Goal: Task Accomplishment & Management: Manage account settings

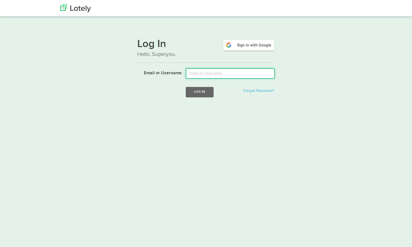
type input "[PERSON_NAME][EMAIL_ADDRESS][PERSON_NAME][DOMAIN_NAME]"
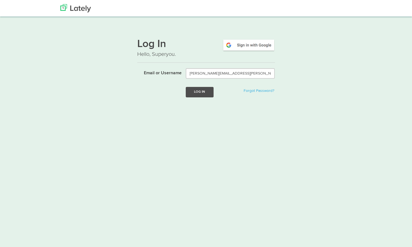
click at [210, 92] on button "Log In" at bounding box center [200, 92] width 28 height 10
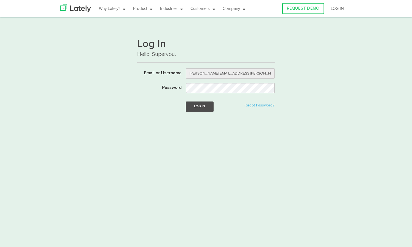
click at [205, 107] on button "Log In" at bounding box center [200, 107] width 28 height 10
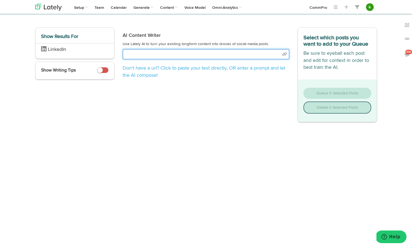
click at [166, 57] on input "text" at bounding box center [205, 54] width 167 height 10
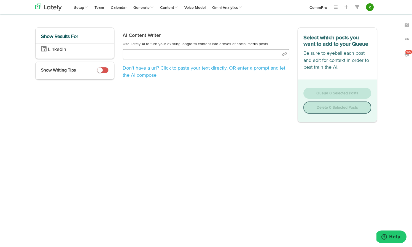
select select "natural"
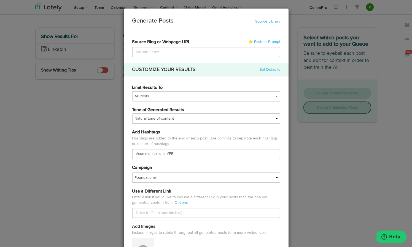
type input "[URL][DOMAIN_NAME][PERSON_NAME]"
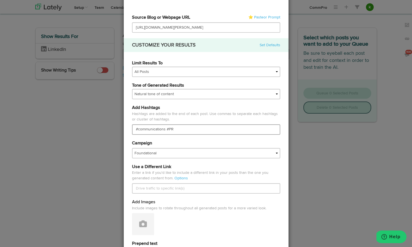
type input "[URL][DOMAIN_NAME][PERSON_NAME]"
click at [151, 126] on input "#communications #PR" at bounding box center [206, 129] width 148 height 10
click at [150, 127] on input "#communications #PR" at bounding box center [206, 129] width 148 height 10
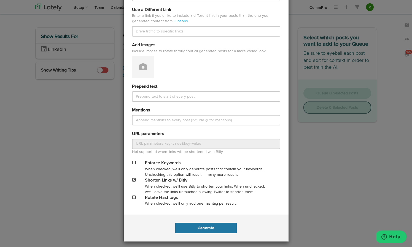
scroll to position [0, 0]
type input "#CommPRO #PR"
click at [204, 226] on button "Generate" at bounding box center [205, 228] width 61 height 10
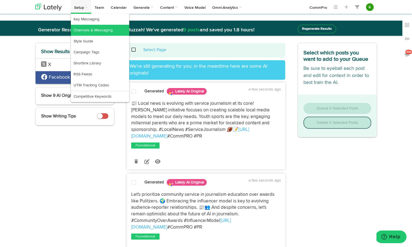
click at [83, 29] on link "Channels & Messaging" at bounding box center [100, 30] width 58 height 11
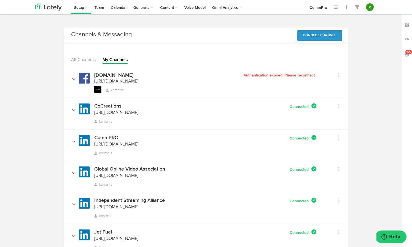
click at [323, 34] on button "Connect Channel" at bounding box center [319, 35] width 45 height 10
click at [362, 108] on div "Channels & Messaging No message Connect Channel X Facebook LinkedIn Instagram Y…" at bounding box center [206, 189] width 350 height 322
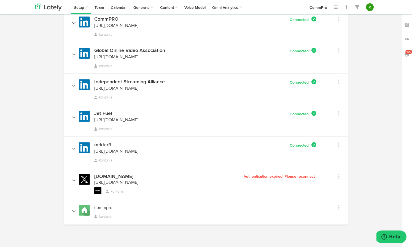
scroll to position [127, 0]
click at [340, 178] on div "Remove" at bounding box center [331, 176] width 23 height 10
click at [339, 177] on div "Remove" at bounding box center [331, 176] width 23 height 10
click at [337, 176] on link at bounding box center [331, 177] width 15 height 8
click at [366, 109] on div "Channels & Messaging No message Connect Channel X Facebook LinkedIn Instagram Y…" at bounding box center [206, 70] width 350 height 322
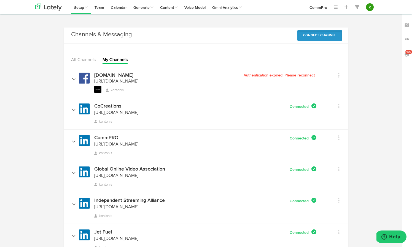
scroll to position [0, 0]
click at [325, 38] on button "Connect Channel" at bounding box center [319, 35] width 45 height 10
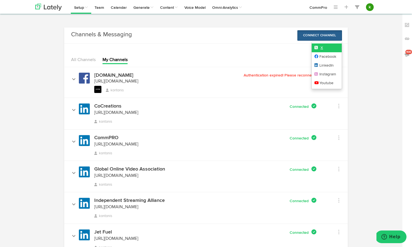
click at [320, 47] on link "X" at bounding box center [326, 47] width 30 height 9
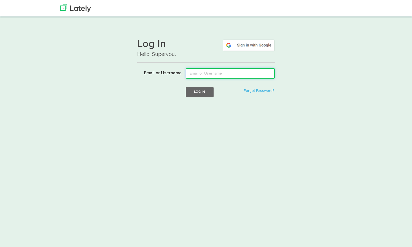
type input "paul@kontonis.com"
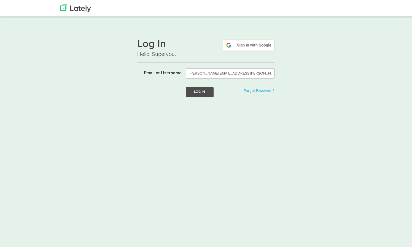
click at [201, 88] on button "Log In" at bounding box center [200, 92] width 28 height 10
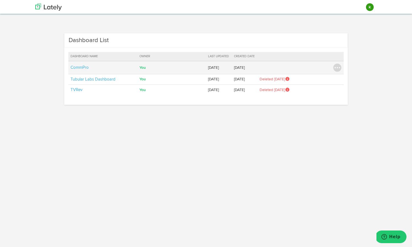
click at [81, 70] on td "CommPro" at bounding box center [102, 67] width 69 height 13
click at [338, 67] on img at bounding box center [337, 68] width 8 height 8
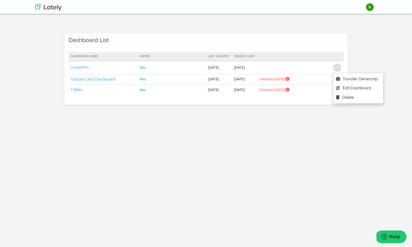
click at [376, 52] on div "Dashboard List Dashboard Name Owner Last Updated Created Date CommPro You konto…" at bounding box center [206, 71] width 350 height 77
click at [377, 34] on div "Dashboard List Dashboard Name Owner Last Updated Created Date CommPro You konto…" at bounding box center [206, 71] width 350 height 77
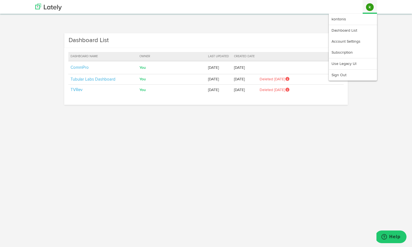
click at [371, 7] on button "k" at bounding box center [370, 7] width 8 height 8
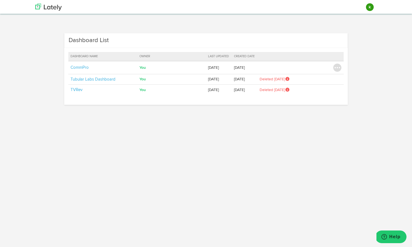
click at [49, 4] on img at bounding box center [48, 7] width 26 height 7
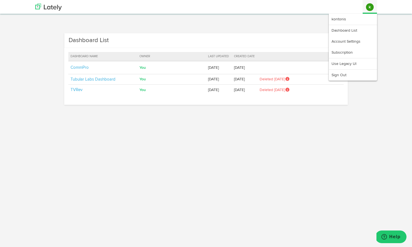
click at [371, 9] on button "k" at bounding box center [370, 7] width 8 height 8
click at [356, 28] on link "Dashboard List" at bounding box center [352, 30] width 48 height 11
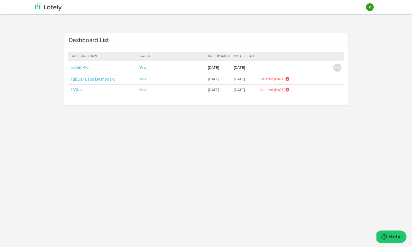
click at [349, 20] on body "Channels Create Generate Pipeline Team Basic Analytics (limited on mobile) Dash…" at bounding box center [206, 66] width 412 height 132
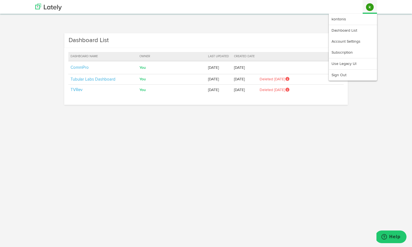
click at [372, 7] on button "k" at bounding box center [370, 7] width 8 height 8
click at [341, 18] on link "kontonis" at bounding box center [352, 19] width 48 height 11
click at [342, 62] on link "Use Legacy UI" at bounding box center [352, 63] width 48 height 11
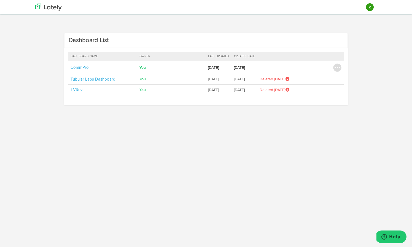
click at [393, 108] on div "Channels Create Generate Pipeline Team Basic Analytics (limited on mobile) Dash…" at bounding box center [206, 72] width 412 height 88
click at [177, 121] on body "Channels Create Generate Pipeline Team Basic Analytics (limited on mobile) Dash…" at bounding box center [206, 66] width 412 height 132
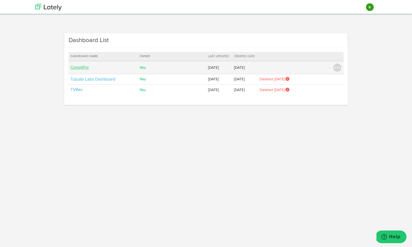
click at [83, 67] on link "CommPro" at bounding box center [79, 68] width 18 height 4
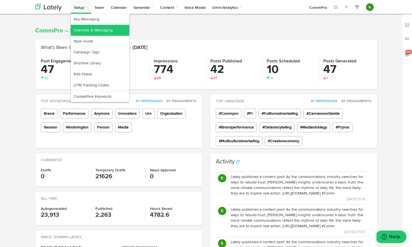
click at [90, 32] on link "Channels & Messaging" at bounding box center [100, 30] width 58 height 11
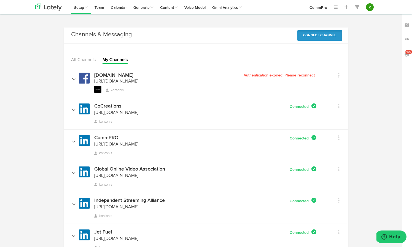
click at [322, 36] on button "Connect Channel" at bounding box center [319, 35] width 45 height 10
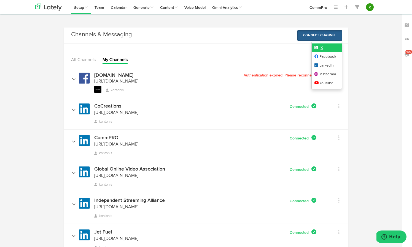
click at [328, 46] on link "X" at bounding box center [326, 47] width 30 height 9
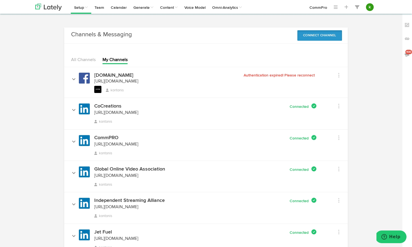
click at [324, 36] on button "Connect Channel" at bounding box center [319, 35] width 45 height 10
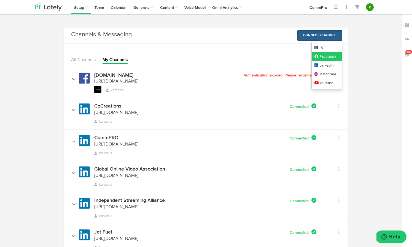
click at [325, 57] on link "Facebook" at bounding box center [326, 56] width 30 height 9
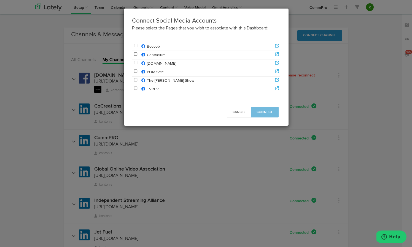
click at [135, 53] on icon at bounding box center [135, 54] width 5 height 4
click at [260, 111] on span "Connect" at bounding box center [264, 112] width 16 height 3
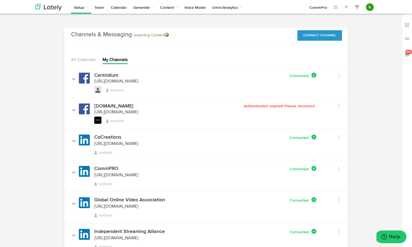
click at [118, 119] on span "kontonis" at bounding box center [115, 121] width 18 height 4
click at [339, 75] on div "Edit Channel Info Set Channel Alias Remove" at bounding box center [331, 75] width 23 height 10
click at [338, 75] on icon at bounding box center [338, 76] width 1 height 6
click at [339, 104] on link "Remove" at bounding box center [347, 104] width 44 height 9
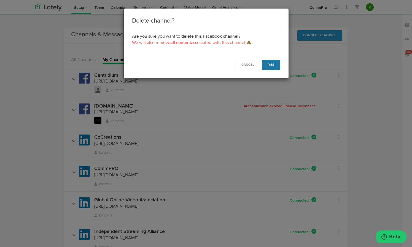
click at [272, 60] on button "Yes" at bounding box center [271, 65] width 18 height 10
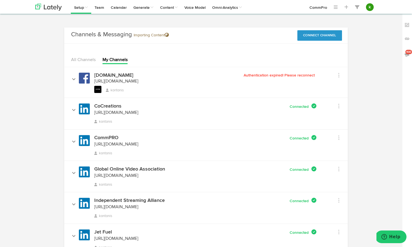
click at [300, 75] on span "Authentication expired! Please reconnect" at bounding box center [279, 75] width 73 height 4
click at [334, 78] on link at bounding box center [331, 76] width 15 height 8
click at [338, 88] on link "Edit Channel Info" at bounding box center [347, 87] width 44 height 9
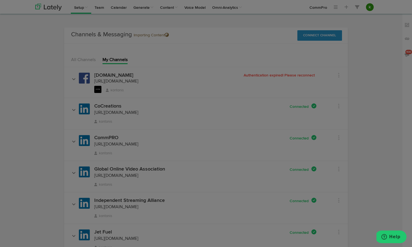
select select "6026b54ed77a3f2ae14cf059"
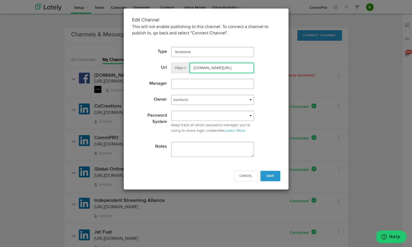
click at [244, 67] on input "[DOMAIN_NAME][URL]" at bounding box center [221, 68] width 64 height 10
click at [275, 180] on button "Save" at bounding box center [270, 176] width 20 height 10
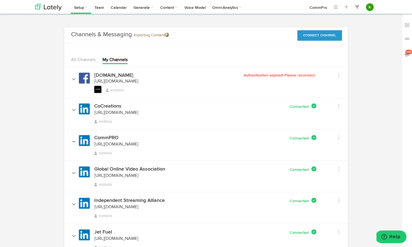
click at [225, 80] on div "[DOMAIN_NAME] [URL][DOMAIN_NAME] [URL][DOMAIN_NAME] kontonis" at bounding box center [152, 83] width 168 height 21
